Goal: Task Accomplishment & Management: Manage account settings

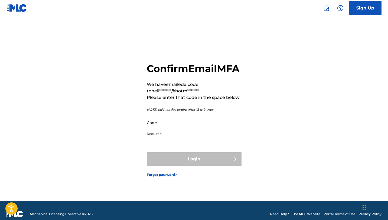
click at [158, 130] on input "Code" at bounding box center [192, 122] width 91 height 15
paste input "794896"
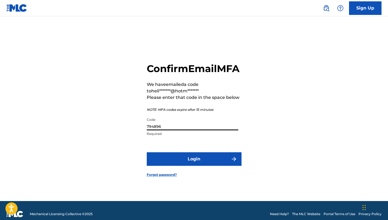
type input "794896"
click at [147, 152] on button "Login" at bounding box center [194, 159] width 95 height 14
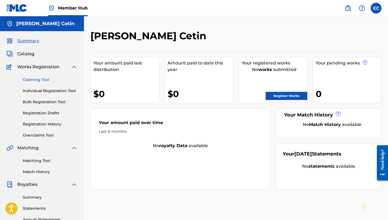
click at [55, 82] on link "Claiming Tool" at bounding box center [50, 80] width 55 height 6
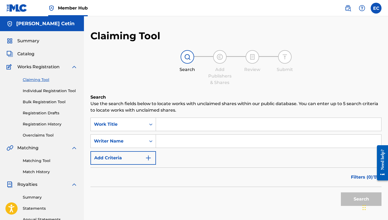
click at [181, 126] on input "Search Form" at bounding box center [268, 124] width 225 height 13
click at [173, 136] on input "Search Form" at bounding box center [268, 140] width 225 height 13
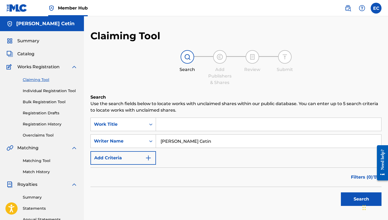
type input "[PERSON_NAME] Cetin"
click at [341, 192] on button "Search" at bounding box center [361, 199] width 41 height 14
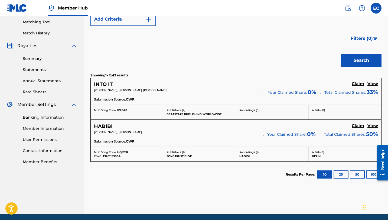
scroll to position [145, 0]
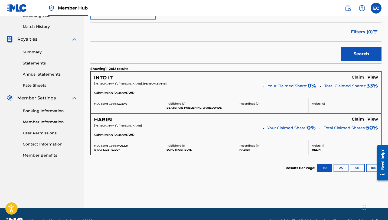
click at [356, 77] on h5 "Claim" at bounding box center [357, 77] width 12 height 5
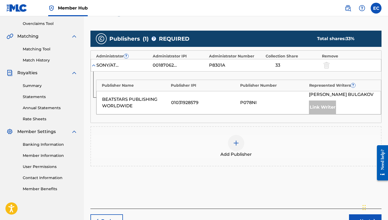
scroll to position [112, 0]
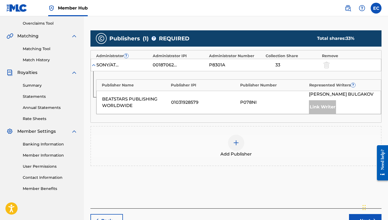
click at [233, 143] on img at bounding box center [236, 142] width 6 height 6
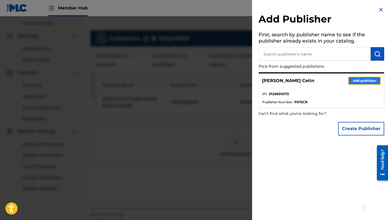
click at [358, 81] on button "Add publisher" at bounding box center [364, 81] width 32 height 8
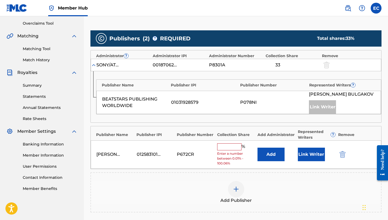
click at [232, 148] on input "text" at bounding box center [229, 146] width 24 height 7
click at [306, 157] on button "Link Writer" at bounding box center [311, 154] width 27 height 14
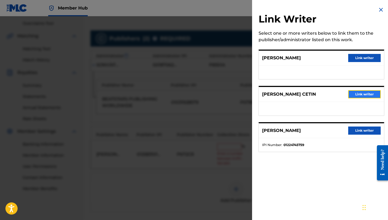
click at [362, 95] on button "Link writer" at bounding box center [364, 94] width 32 height 8
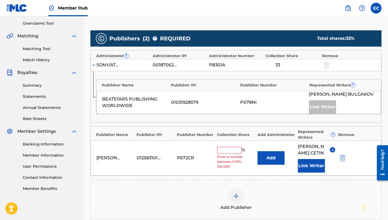
click at [227, 149] on input "text" at bounding box center [229, 150] width 24 height 7
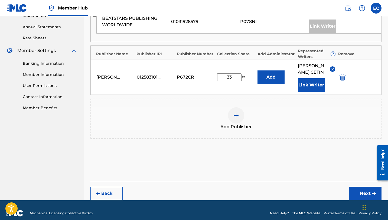
scroll to position [195, 0]
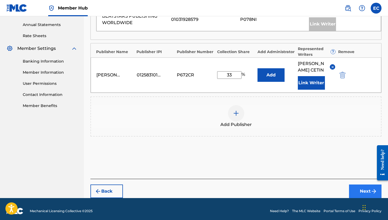
type input "33"
click at [359, 191] on button "Next" at bounding box center [365, 191] width 32 height 14
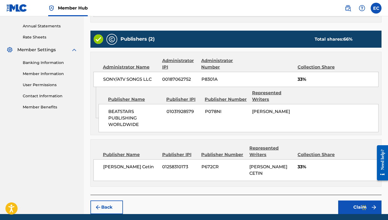
scroll to position [206, 0]
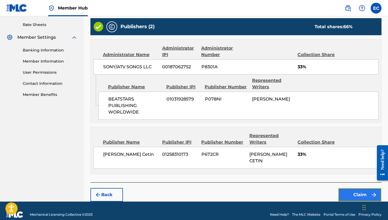
click at [353, 188] on button "Claim" at bounding box center [359, 195] width 43 height 14
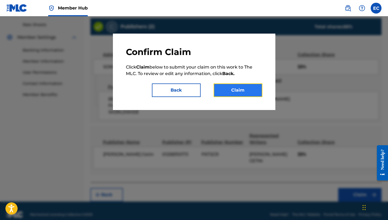
click at [247, 90] on button "Claim" at bounding box center [237, 90] width 49 height 14
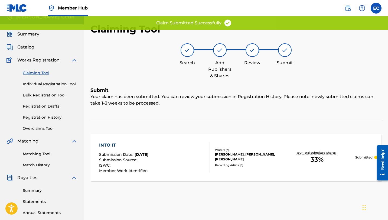
scroll to position [0, 0]
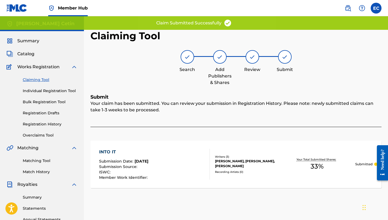
click at [43, 79] on link "Claiming Tool" at bounding box center [50, 80] width 55 height 6
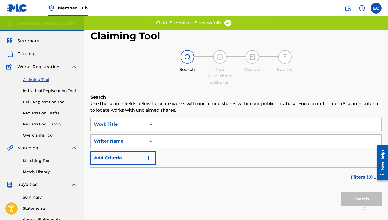
click at [168, 138] on input "Search Form" at bounding box center [268, 140] width 225 height 13
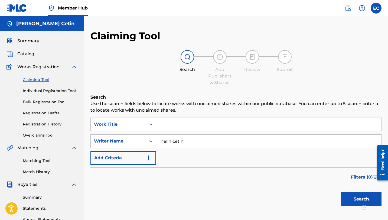
type input "helin cetin"
click at [341, 192] on button "Search" at bounding box center [361, 199] width 41 height 14
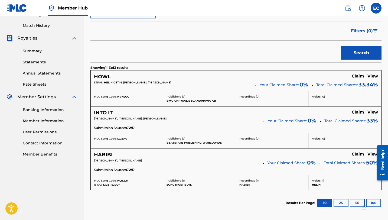
scroll to position [146, 0]
click at [356, 76] on h5 "Claim" at bounding box center [357, 75] width 12 height 5
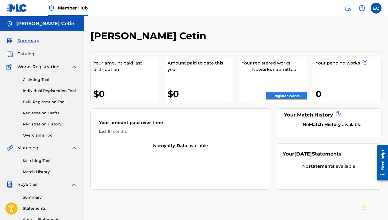
click at [271, 93] on link "Register Works" at bounding box center [286, 96] width 42 height 8
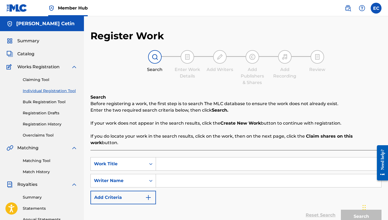
click at [169, 179] on input "Search Form" at bounding box center [268, 180] width 225 height 13
type input "[PERSON_NAME] cetin"
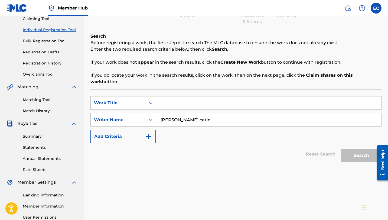
scroll to position [75, 0]
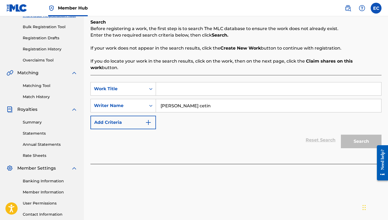
click at [206, 109] on div "SearchWithCriteria9ede73b5-780b-4fe2-b82b-5c2ac9210e59 Work Title SearchWithCri…" at bounding box center [235, 105] width 291 height 47
click at [203, 102] on input "[PERSON_NAME] cetin" at bounding box center [268, 105] width 225 height 13
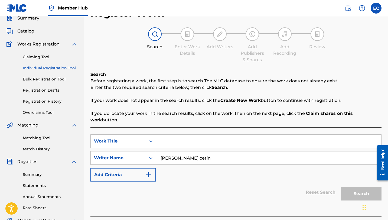
scroll to position [24, 0]
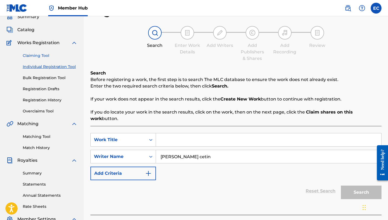
click at [40, 54] on link "Claiming Tool" at bounding box center [50, 56] width 55 height 6
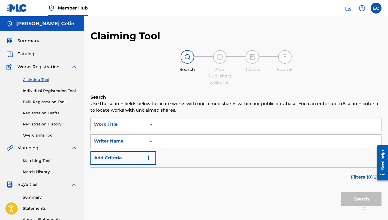
click at [185, 152] on div "SearchWithCriteriad538656b-74f4-471e-b932-5a5471478f88 Work Title SearchWithCri…" at bounding box center [235, 140] width 291 height 47
click at [175, 140] on input "Search Form" at bounding box center [268, 140] width 225 height 13
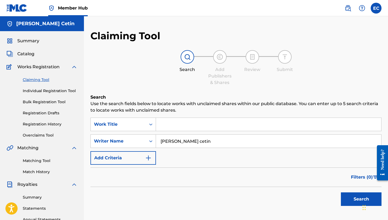
type input "[PERSON_NAME] cetin"
click at [341, 192] on button "Search" at bounding box center [361, 199] width 41 height 14
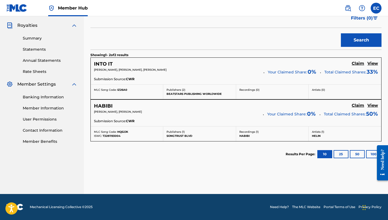
scroll to position [156, 0]
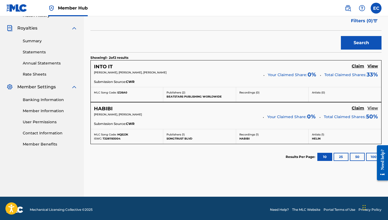
click at [372, 108] on h5 "View" at bounding box center [372, 108] width 11 height 5
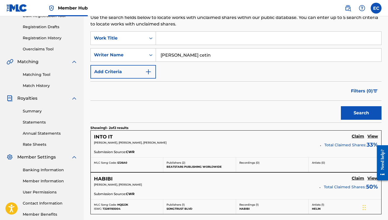
scroll to position [86, 0]
